Goal: Task Accomplishment & Management: Manage account settings

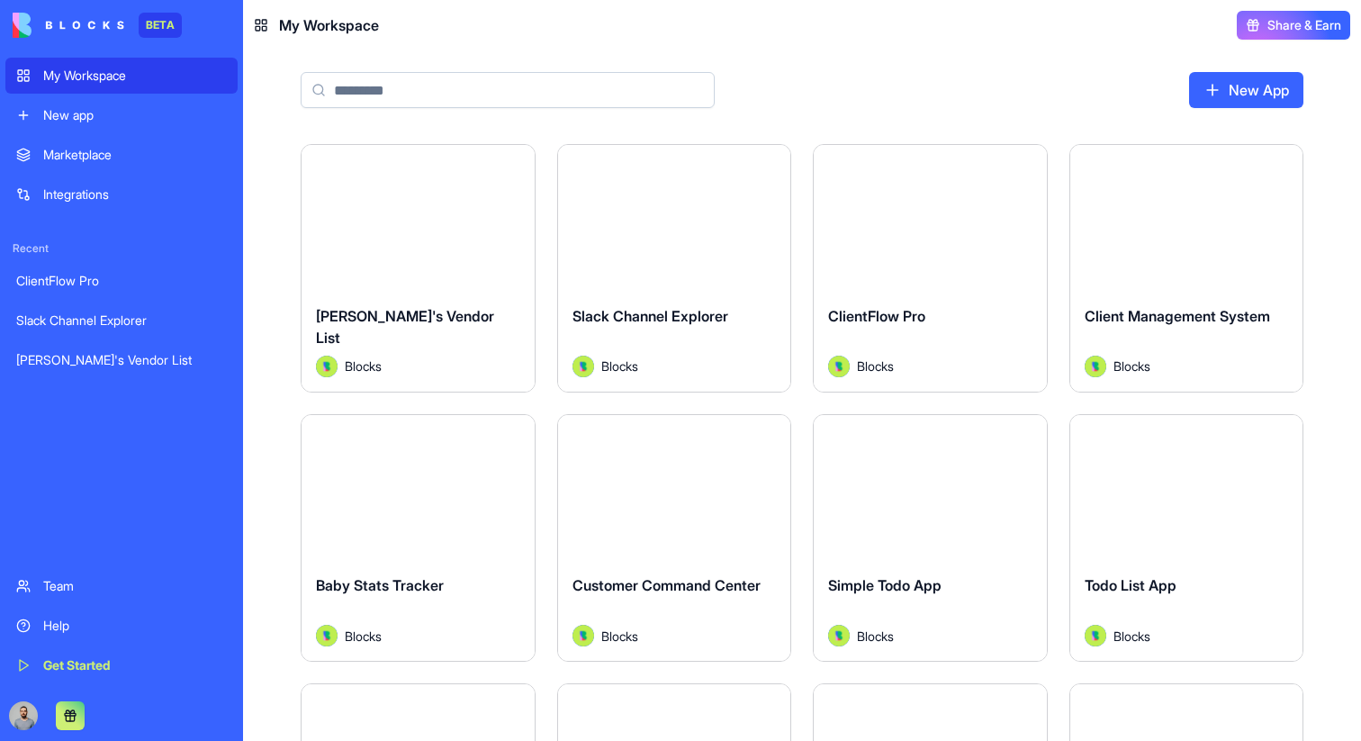
click at [914, 245] on div "Launch" at bounding box center [930, 218] width 233 height 146
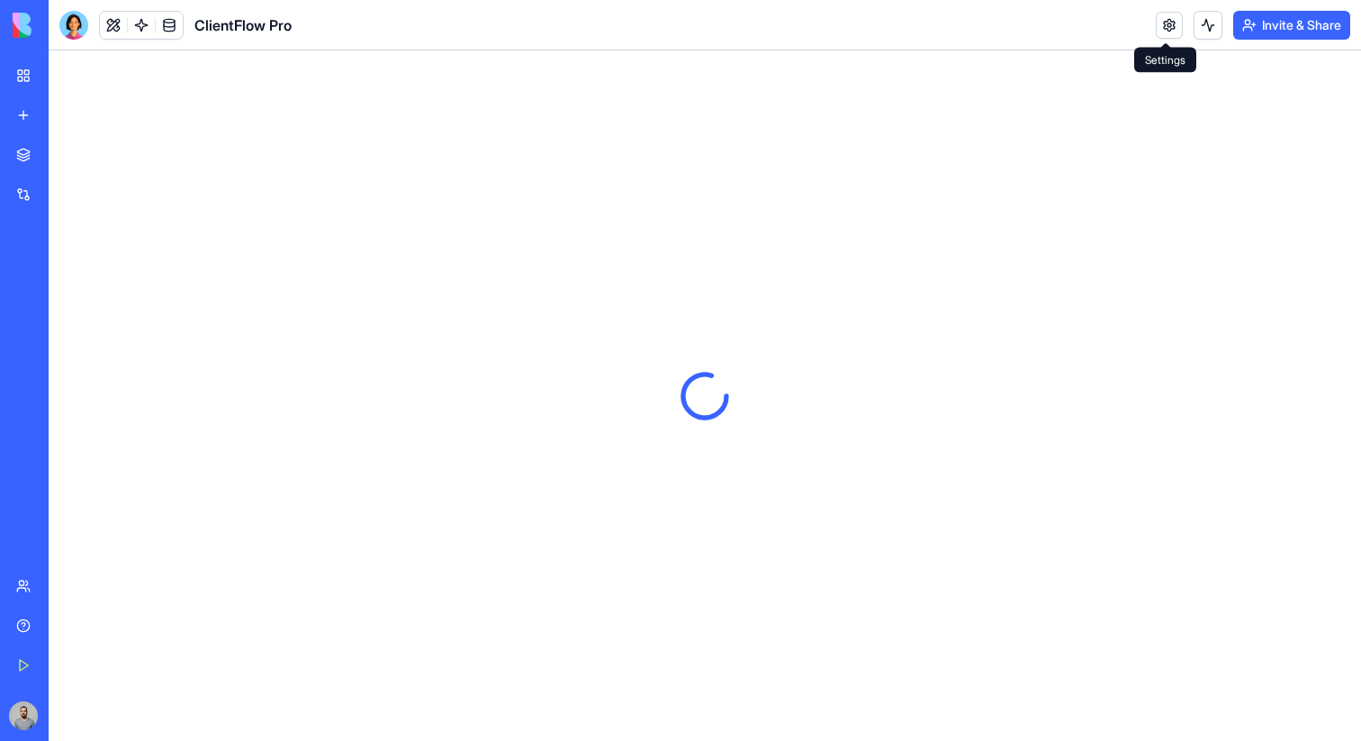
click at [1163, 24] on link at bounding box center [1169, 25] width 27 height 27
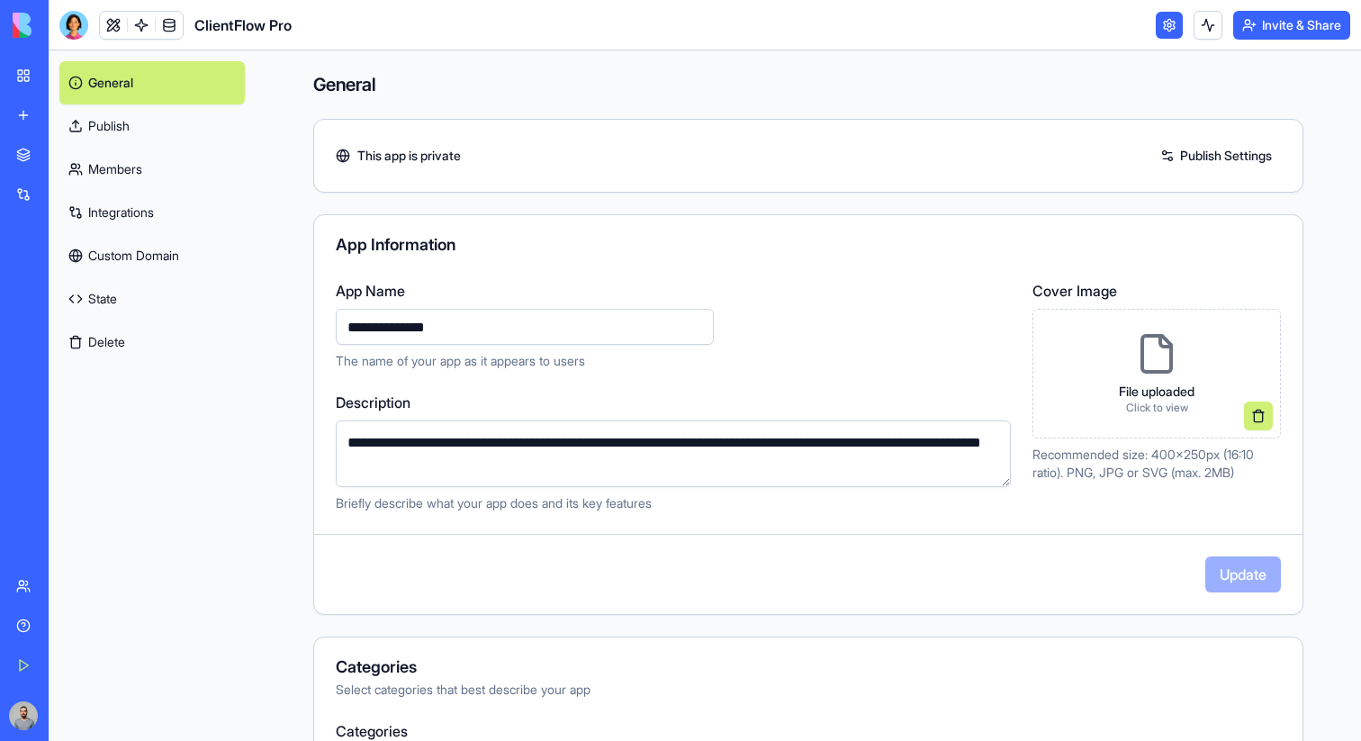
click at [117, 338] on button "Delete" at bounding box center [151, 341] width 185 height 43
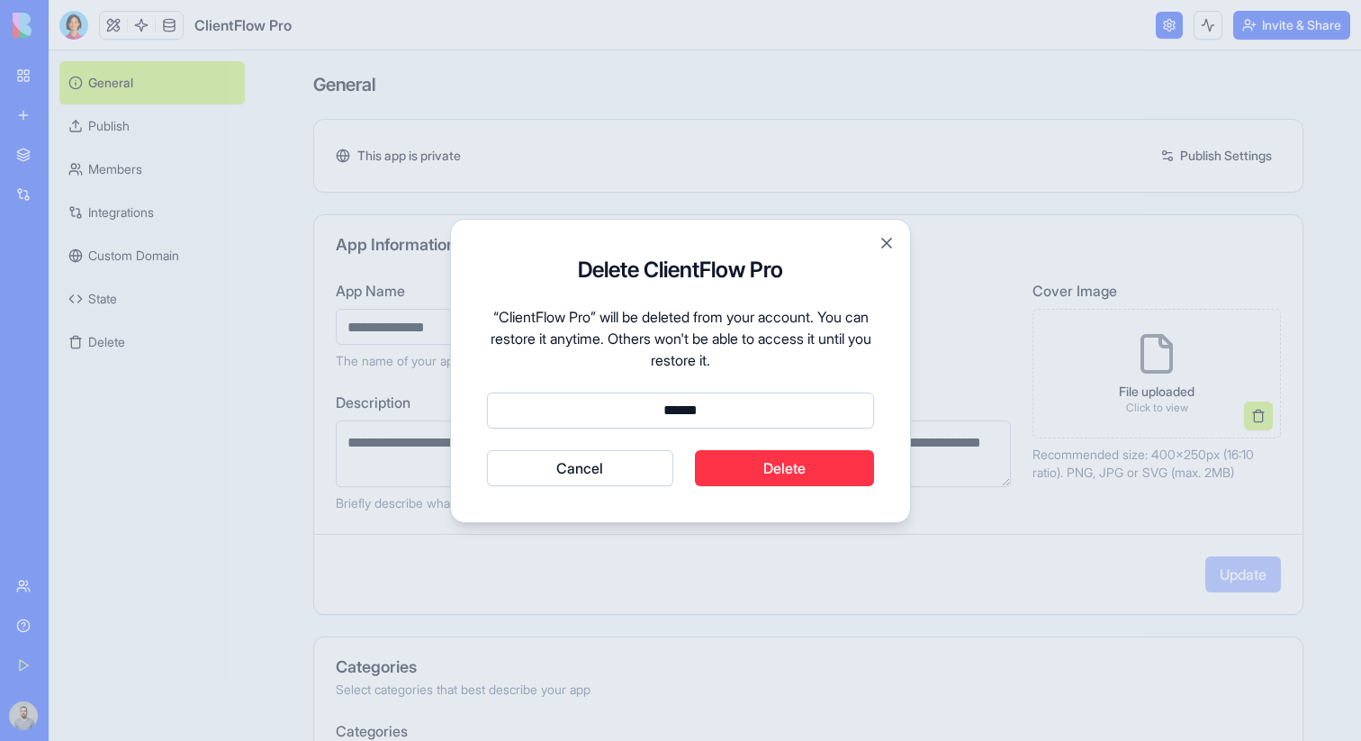
type input "******"
click at [487, 450] on button "Cancel" at bounding box center [580, 468] width 186 height 36
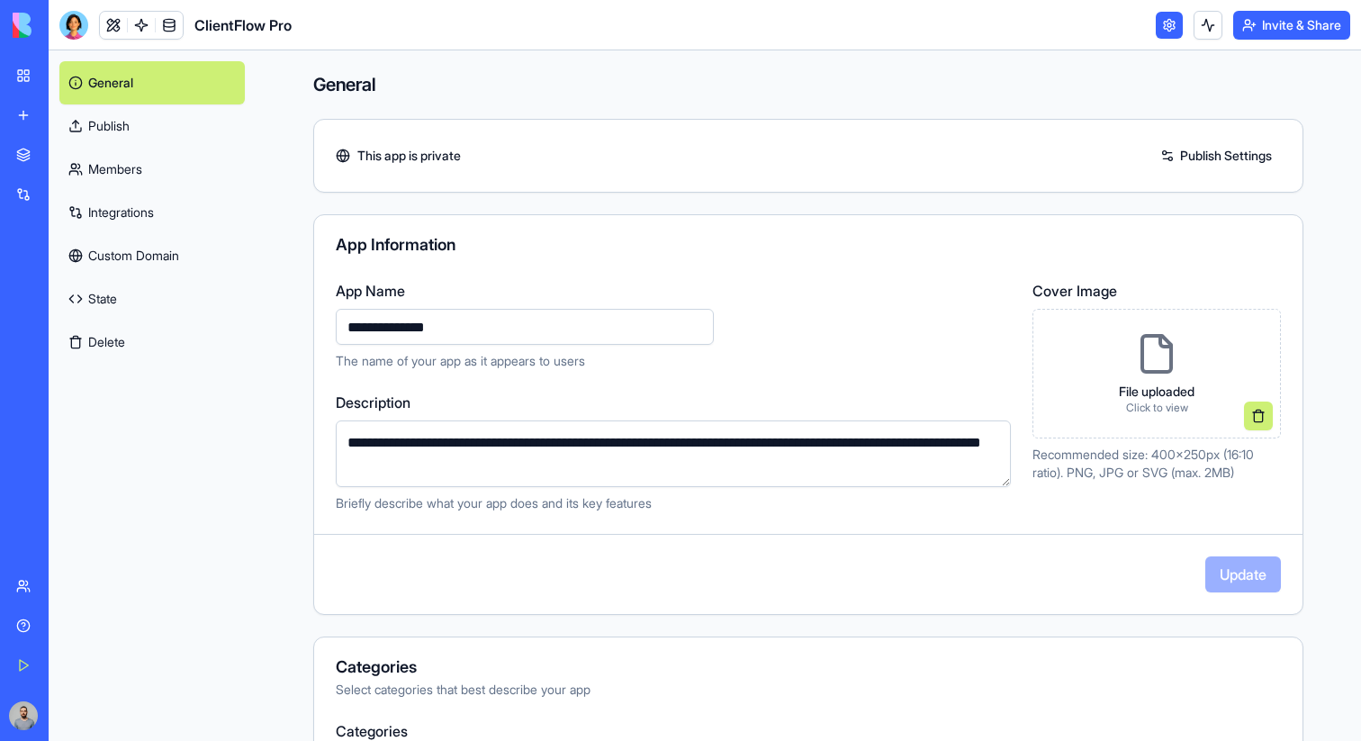
click at [203, 351] on button "Delete" at bounding box center [151, 341] width 185 height 43
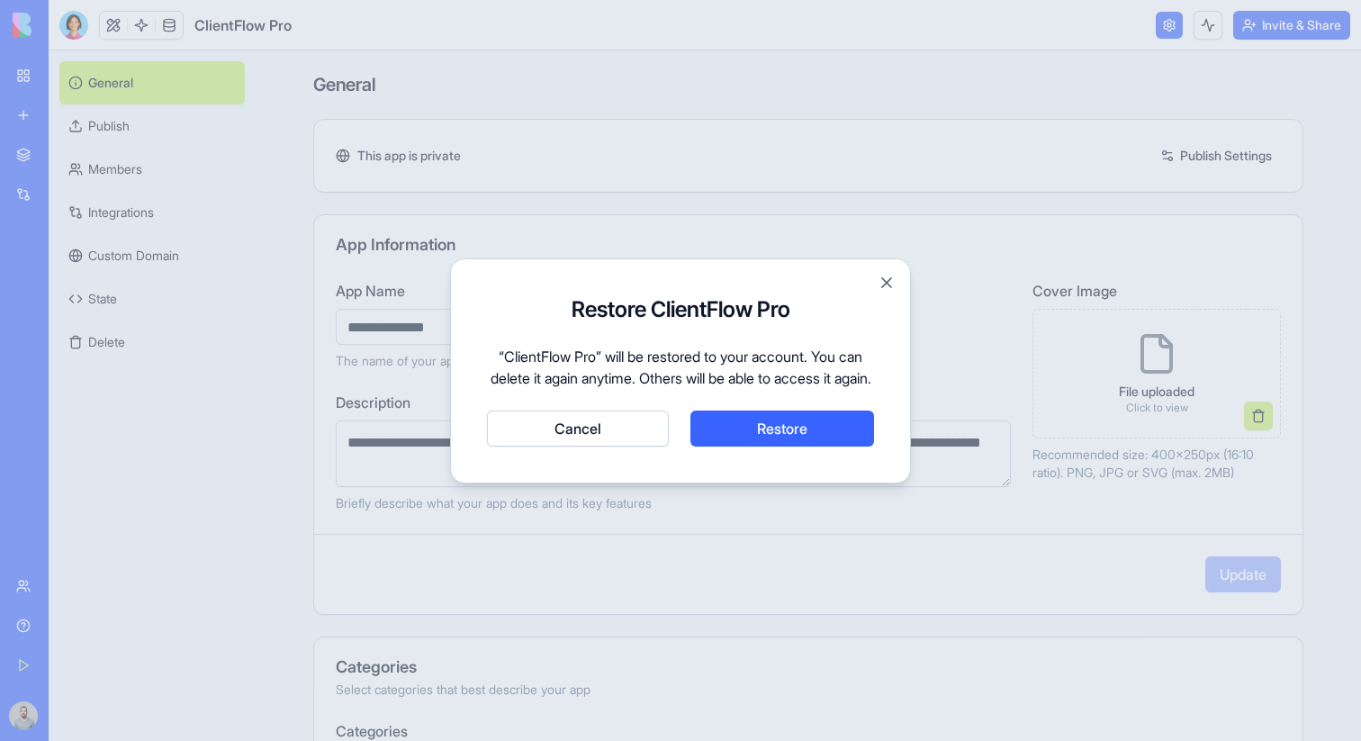
click at [772, 445] on button "Restore" at bounding box center [782, 429] width 184 height 36
